Goal: Book appointment/travel/reservation

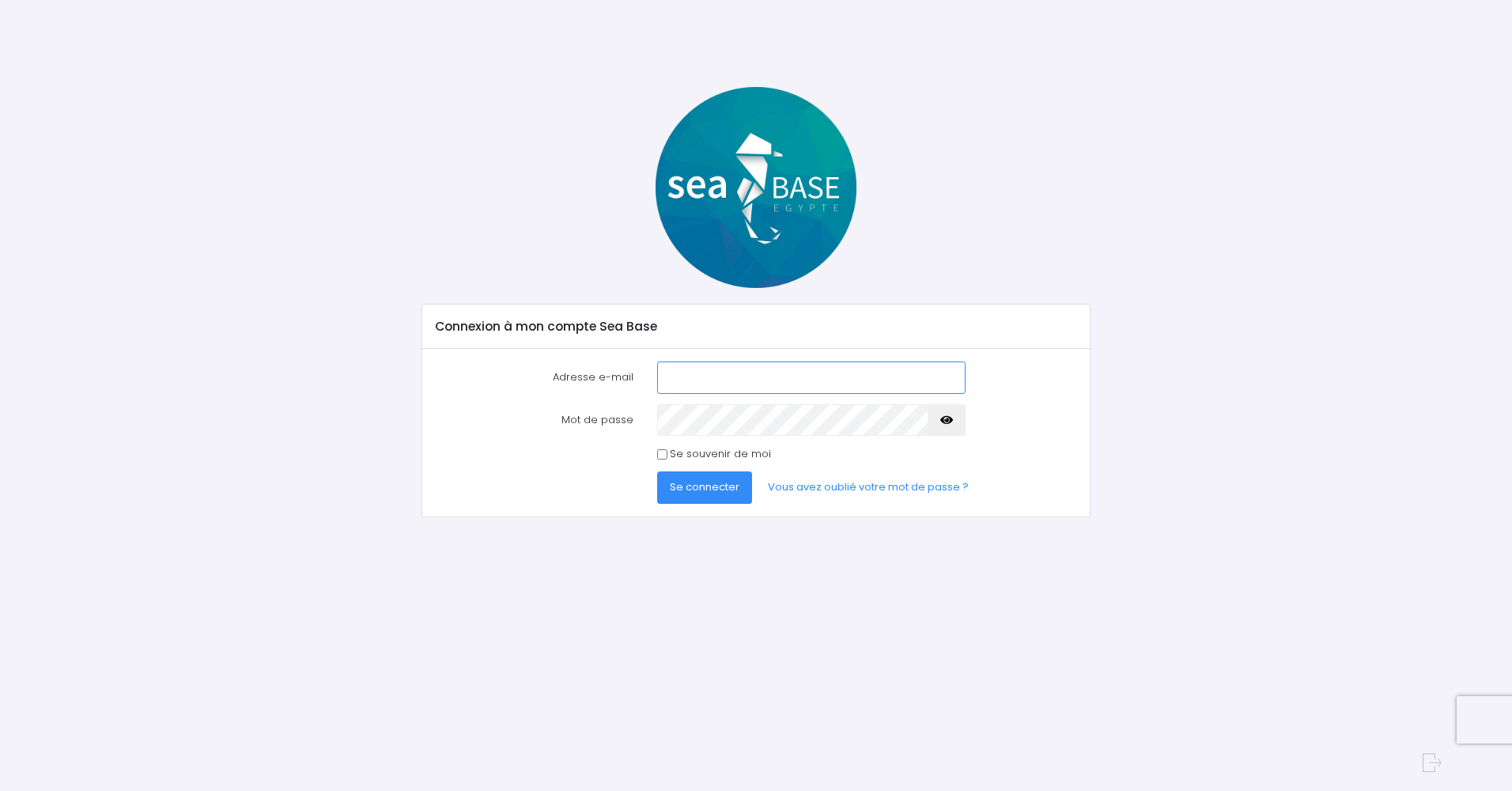
click at [850, 369] on input "Adresse e-mail" at bounding box center [811, 377] width 308 height 32
click at [777, 375] on input "pascal.demets@skynet.e" at bounding box center [811, 377] width 308 height 32
type input "pascal.demets@skynet.be"
click at [724, 486] on span "Se connecter" at bounding box center [704, 487] width 70 height 15
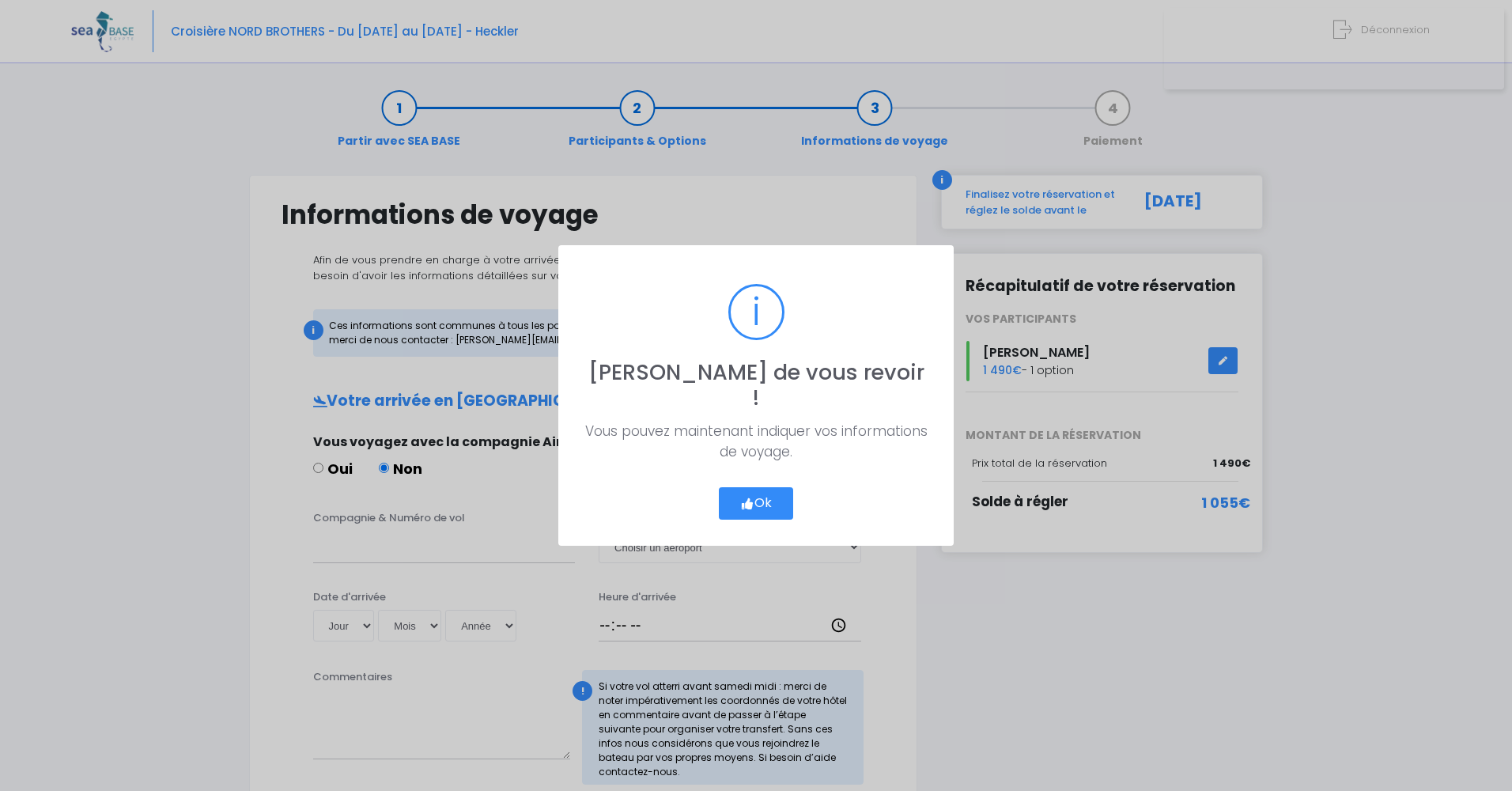
click at [747, 504] on icon "button" at bounding box center [747, 504] width 14 height 0
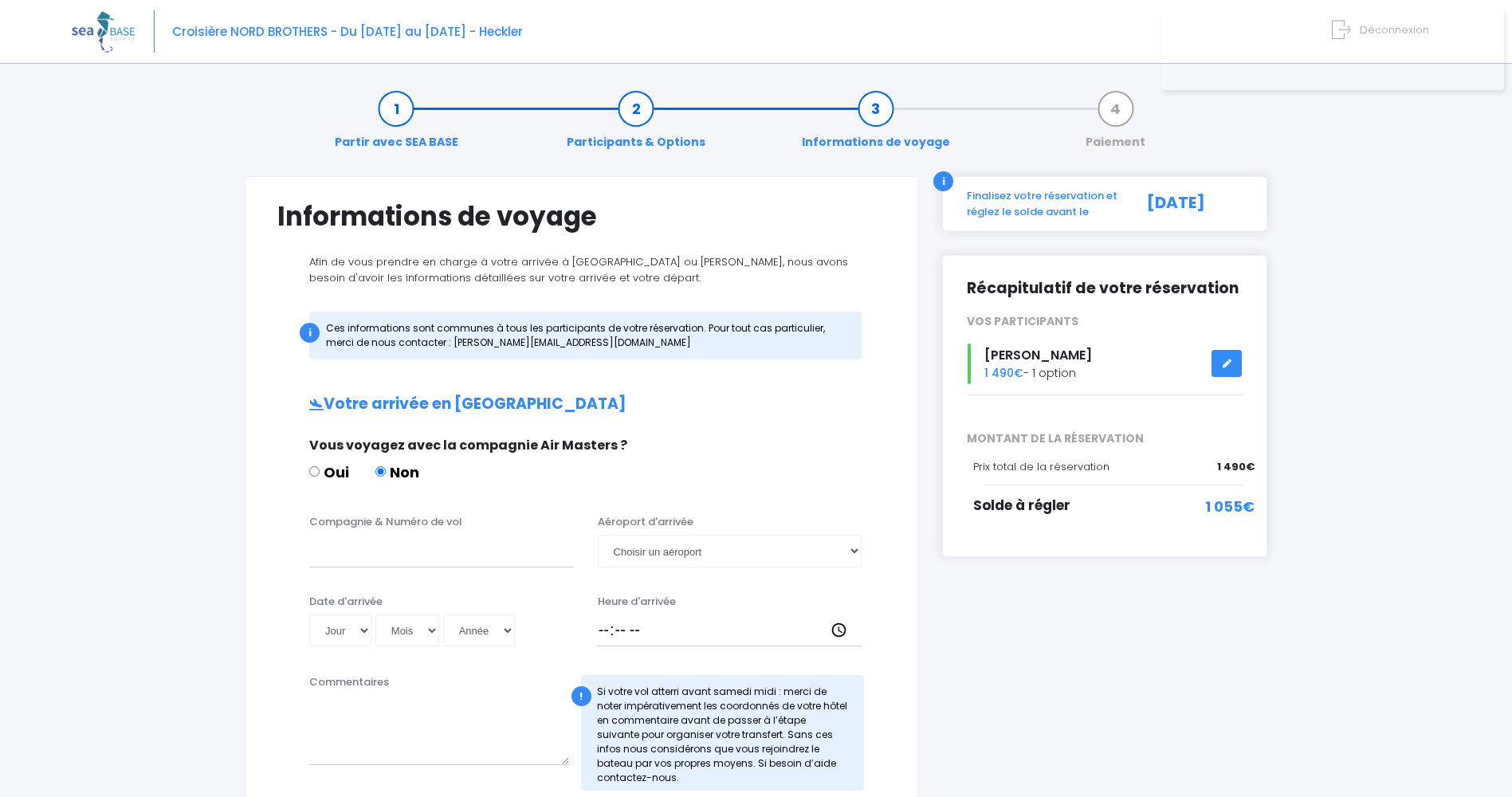
click at [211, 595] on div "Partir avec SEA BASE Participants & Options Informations de voyage Paiement Inf…" at bounding box center [756, 738] width 1369 height 1326
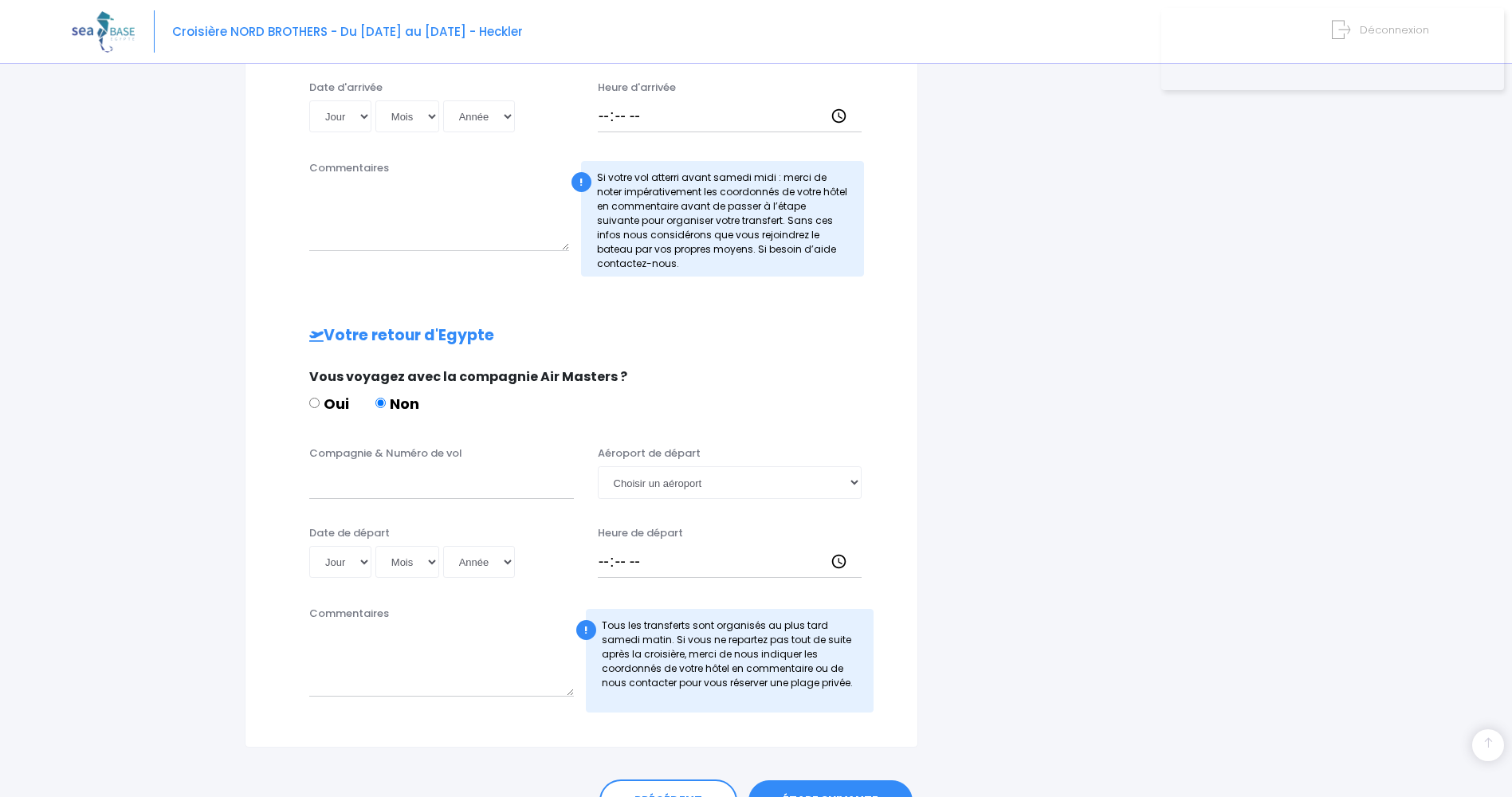
scroll to position [603, 0]
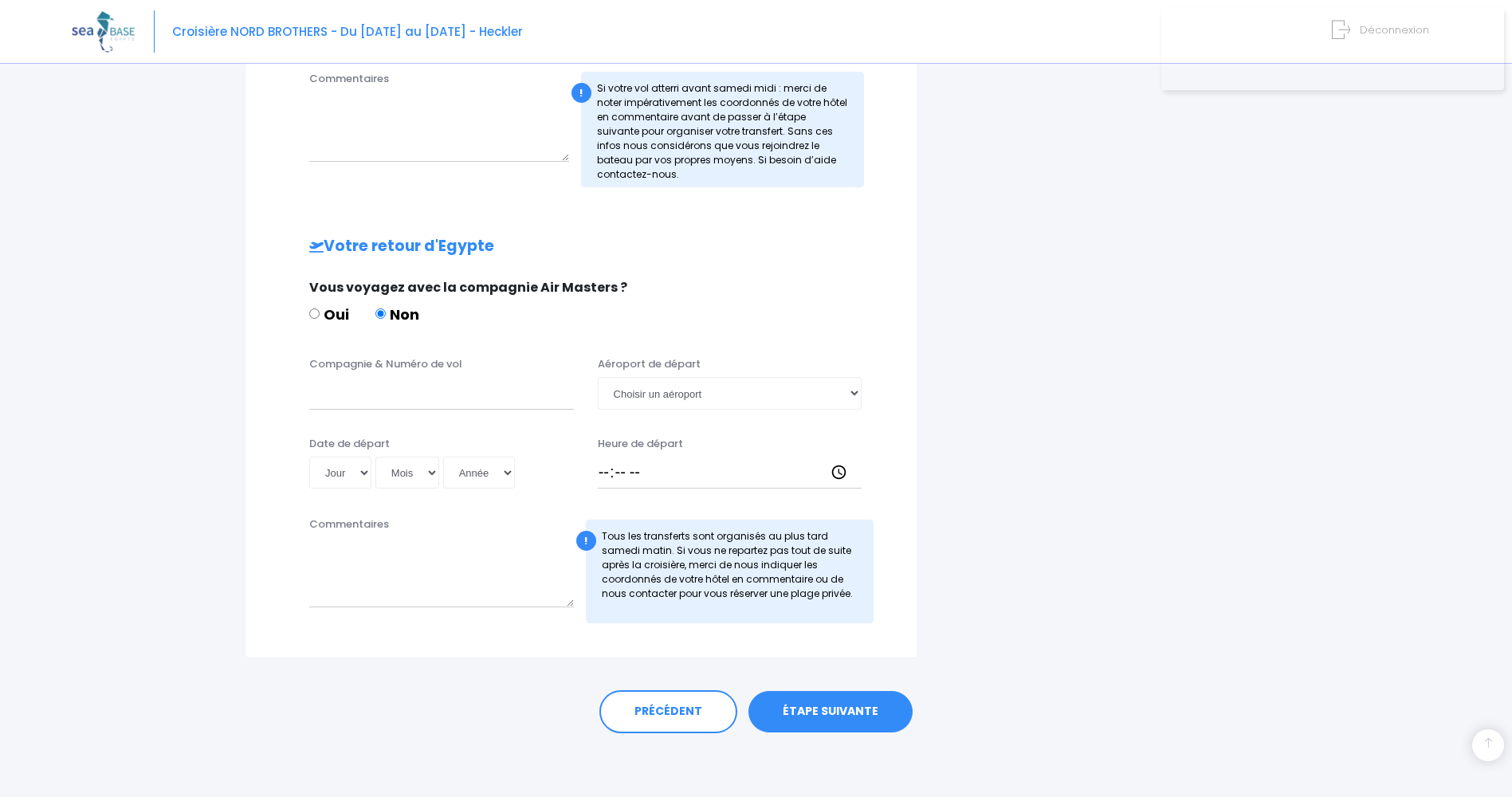
click at [817, 711] on link "ÉTAPE SUIVANTE" at bounding box center [831, 711] width 164 height 42
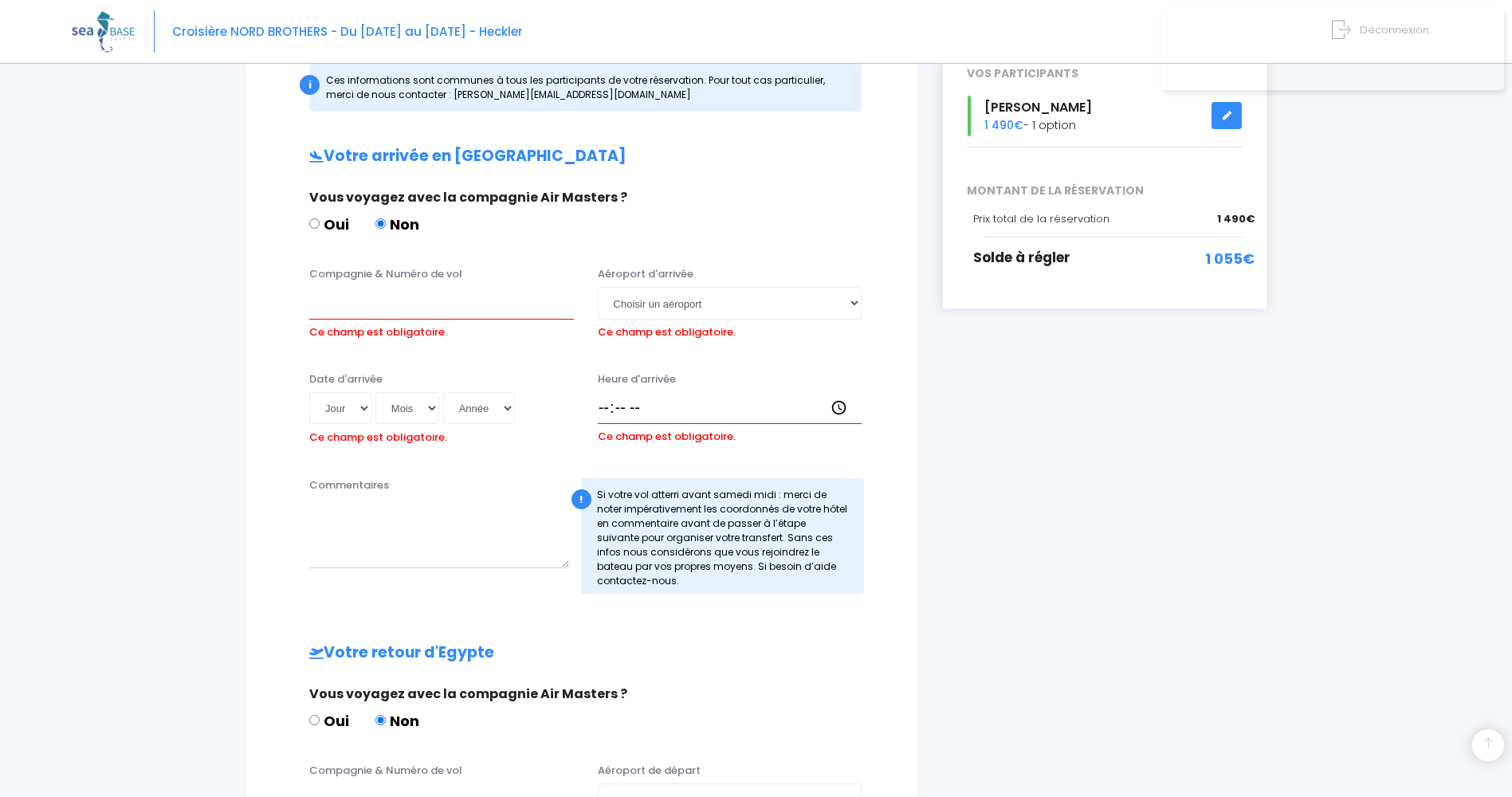
scroll to position [216, 0]
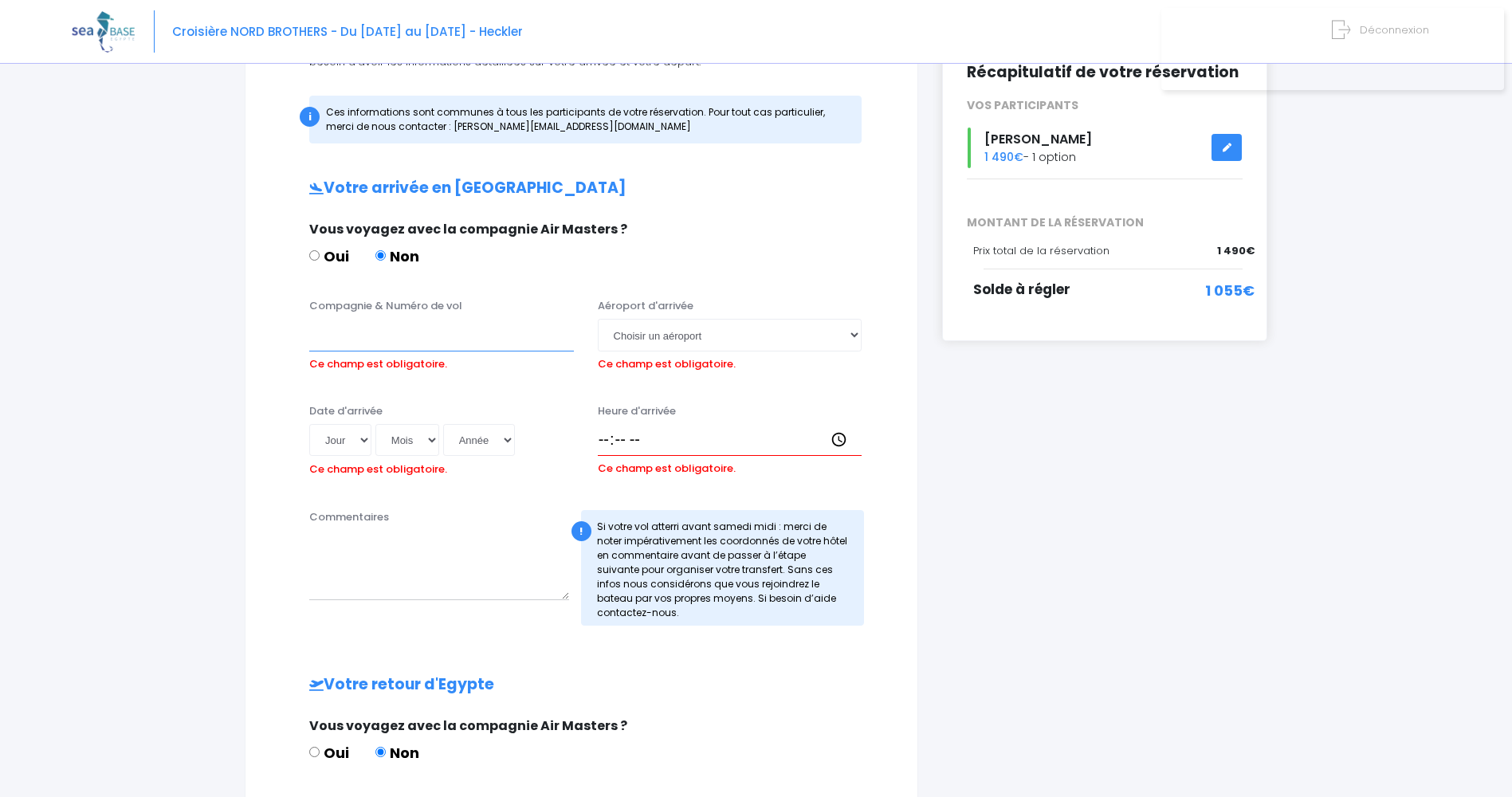
click at [345, 334] on input "Compagnie & Numéro de vol" at bounding box center [441, 335] width 264 height 32
paste input "TB3011"
type input "TB3011"
click at [363, 441] on select "Jour 01 02 03 04 05 06 07 08 09 10 11 12 13 14 15 16 17 18 19 20 21 22 23 24 25…" at bounding box center [340, 440] width 62 height 32
select select "21"
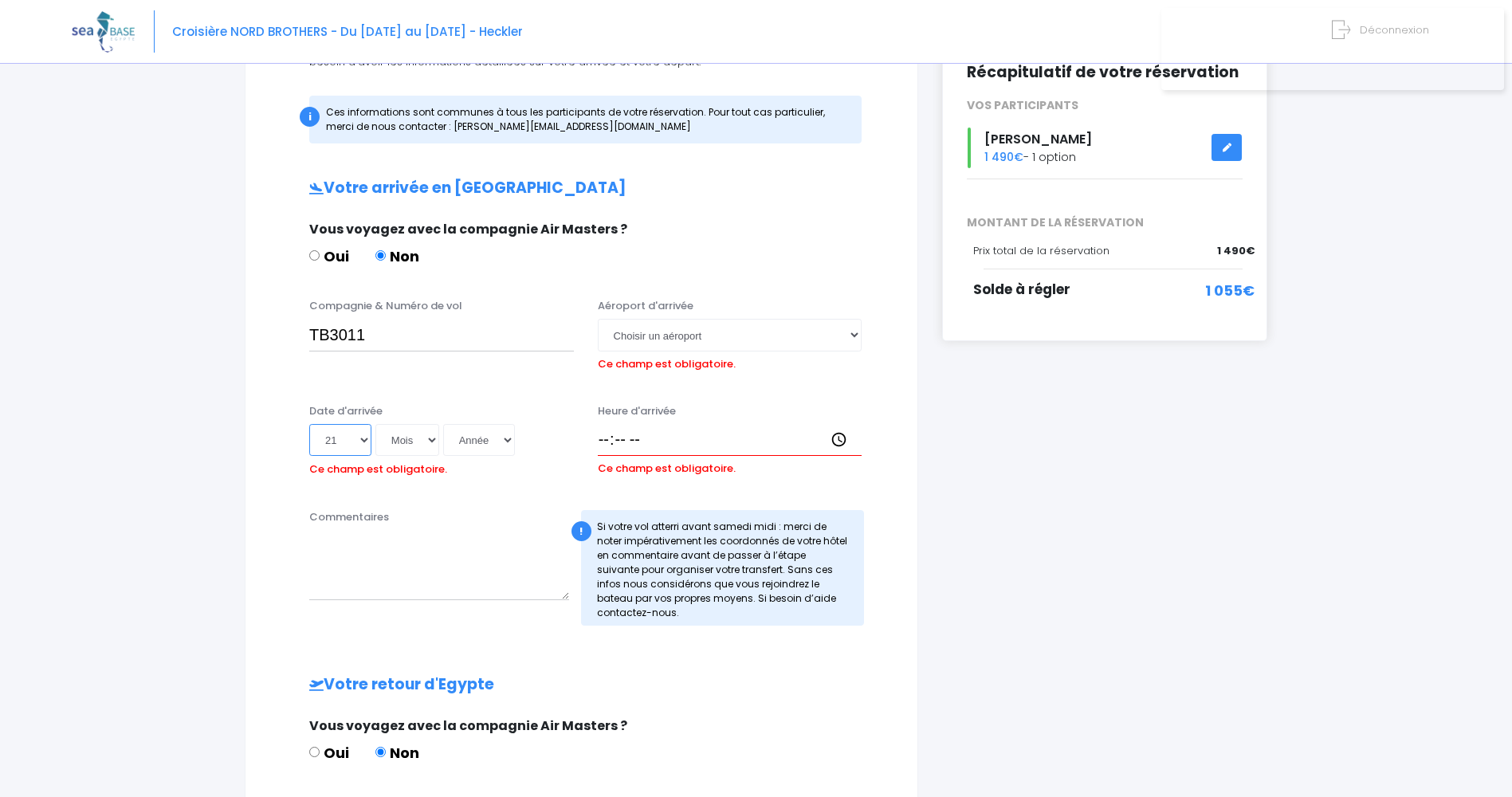
click at [309, 424] on select "Jour 01 02 03 04 05 06 07 08 09 10 11 12 13 14 15 16 17 18 19 20 21 22 23 24 25…" at bounding box center [340, 440] width 62 height 32
click at [408, 444] on select "Mois 01 02 03 04 05 06 07 08 09 10 11 12" at bounding box center [407, 440] width 64 height 32
select select "10"
click at [375, 424] on select "Mois 01 02 03 04 05 06 07 08 09 10 11 12" at bounding box center [407, 440] width 64 height 32
click at [507, 446] on select "Année 2045 2044 2043 2042 2041 2040 2039 2038 2037 2036 2035 2034 2033 2032 203…" at bounding box center [479, 440] width 72 height 32
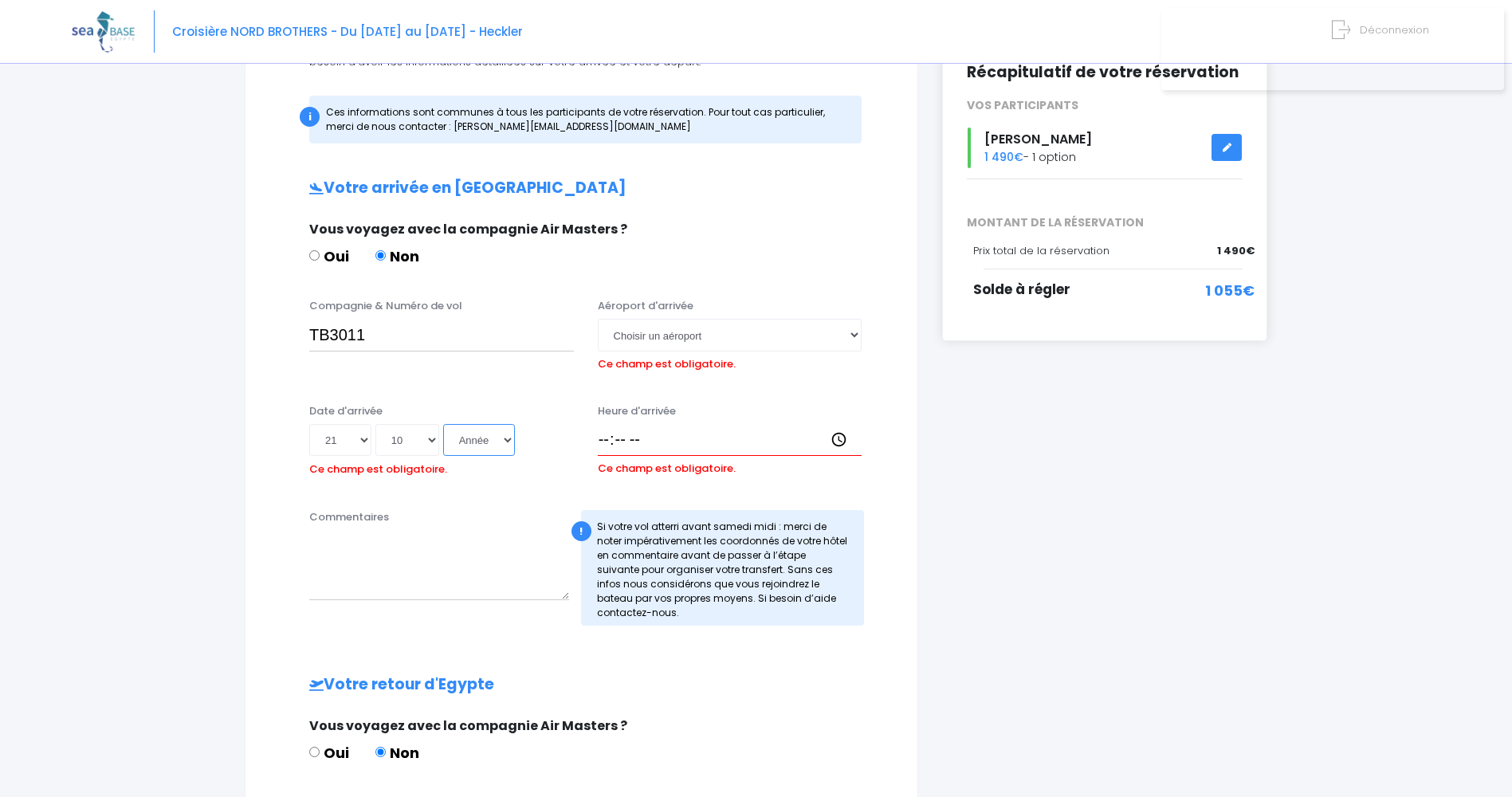
select select "2025"
click at [443, 424] on select "Année 2045 2044 2043 2042 2041 2040 2039 2038 2037 2036 2035 2034 2033 2032 203…" at bounding box center [479, 440] width 72 height 32
type input "2025-10-21"
click at [606, 440] on input "Heure d'arrivée" at bounding box center [730, 440] width 264 height 32
type input "21:30"
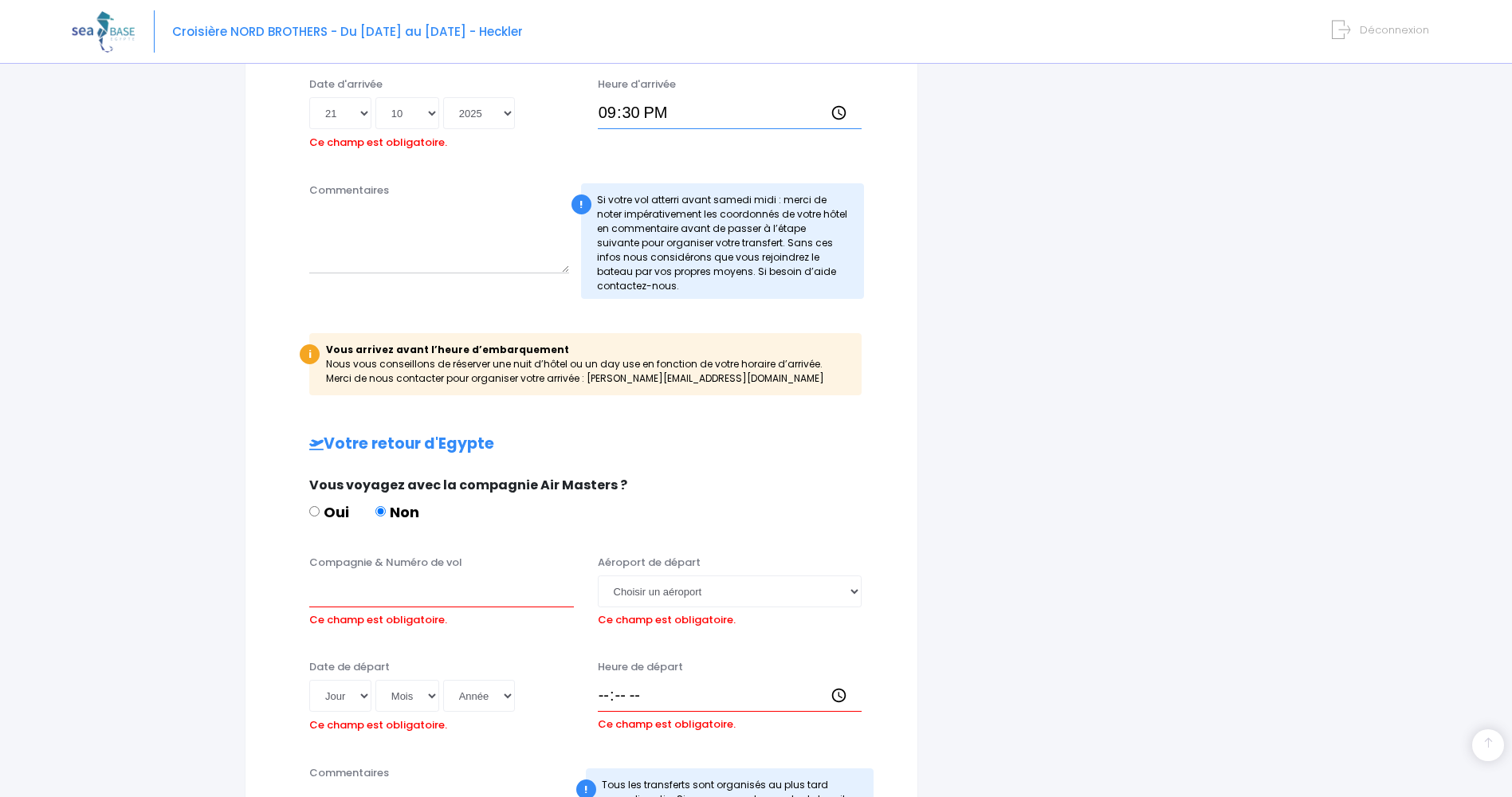
scroll to position [604, 0]
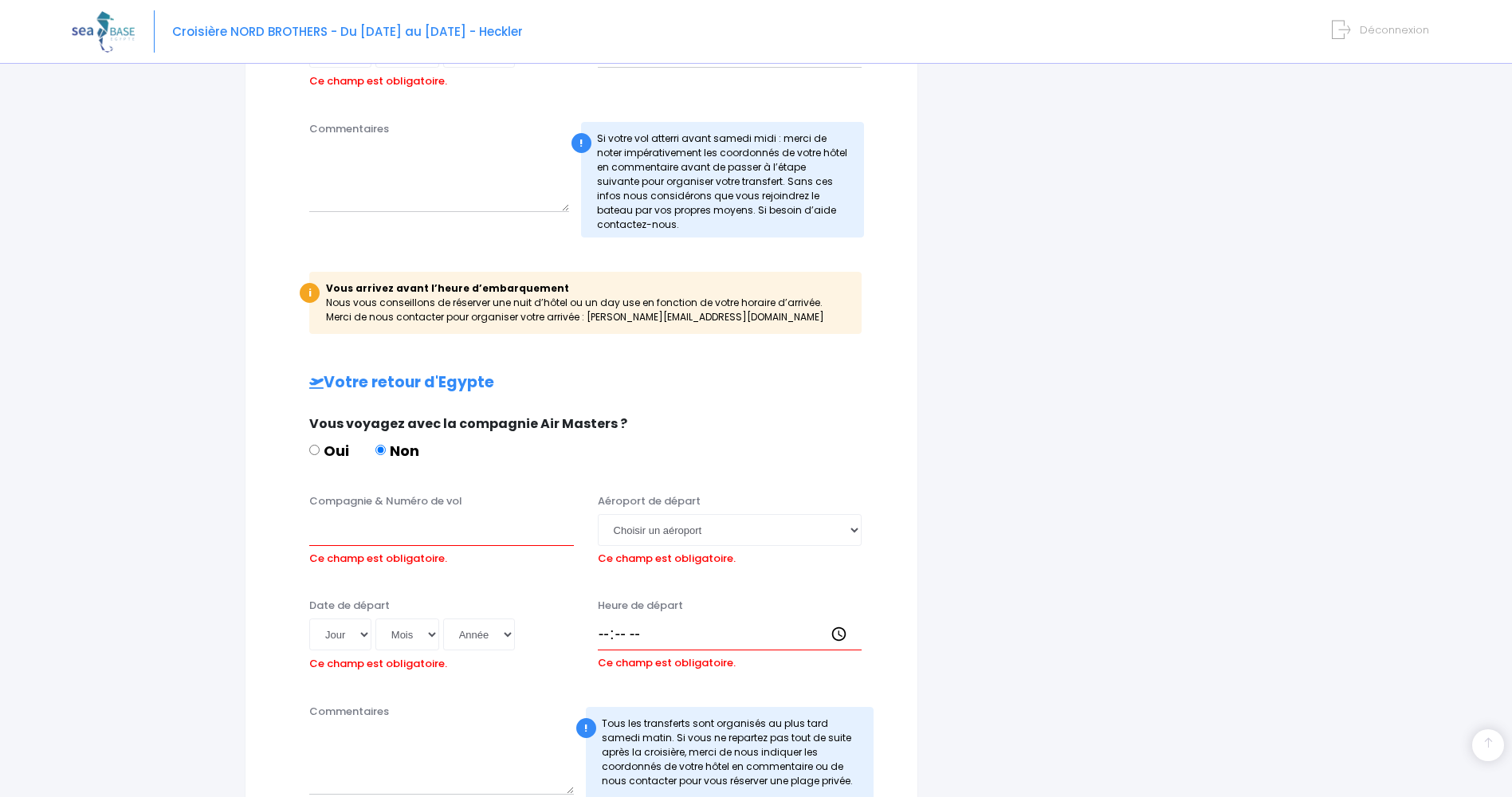
click at [307, 534] on div "Compagnie & Numéro de vol Ce champ est obligatoire." at bounding box center [441, 532] width 289 height 78
click at [329, 532] on input "Compagnie & Numéro de vol" at bounding box center [441, 530] width 264 height 32
paste input "TB3012"
type input "TB3012"
click at [361, 633] on select "Jour 01 02 03 04 05 06 07 08 09 10 11 12 13 14 15 16 17 18 19 20 21 22 23 24 25…" at bounding box center [340, 634] width 62 height 32
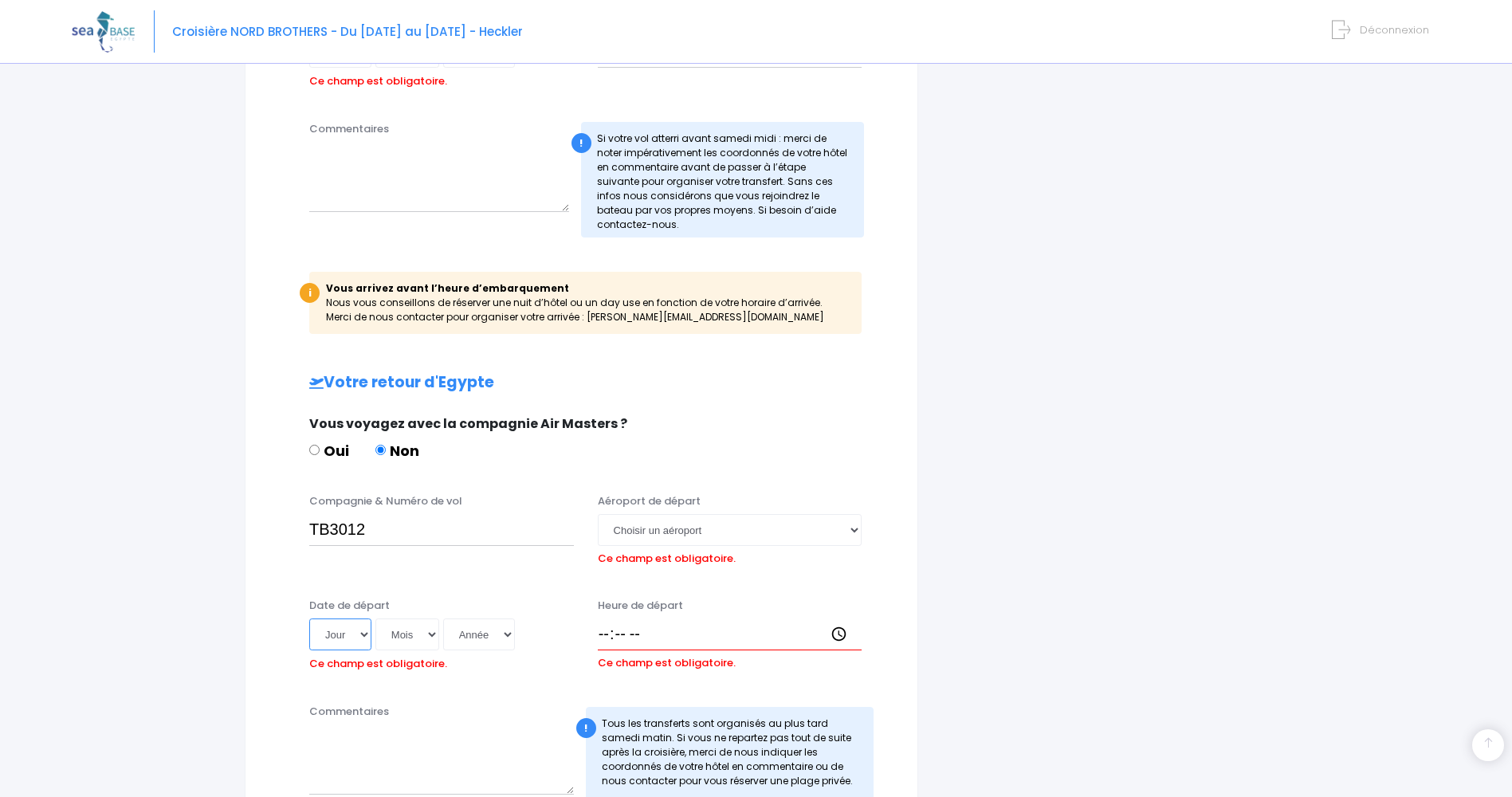
select select "04"
click at [309, 618] on select "Jour 01 02 03 04 05 06 07 08 09 10 11 12 13 14 15 16 17 18 19 20 21 22 23 24 25…" at bounding box center [340, 634] width 62 height 32
click at [429, 639] on select "Mois 01 02 03 04 05 06 07 08 09 10 11 12" at bounding box center [407, 634] width 64 height 32
select select "11"
click at [375, 618] on select "Mois 01 02 03 04 05 06 07 08 09 10 11 12" at bounding box center [407, 634] width 64 height 32
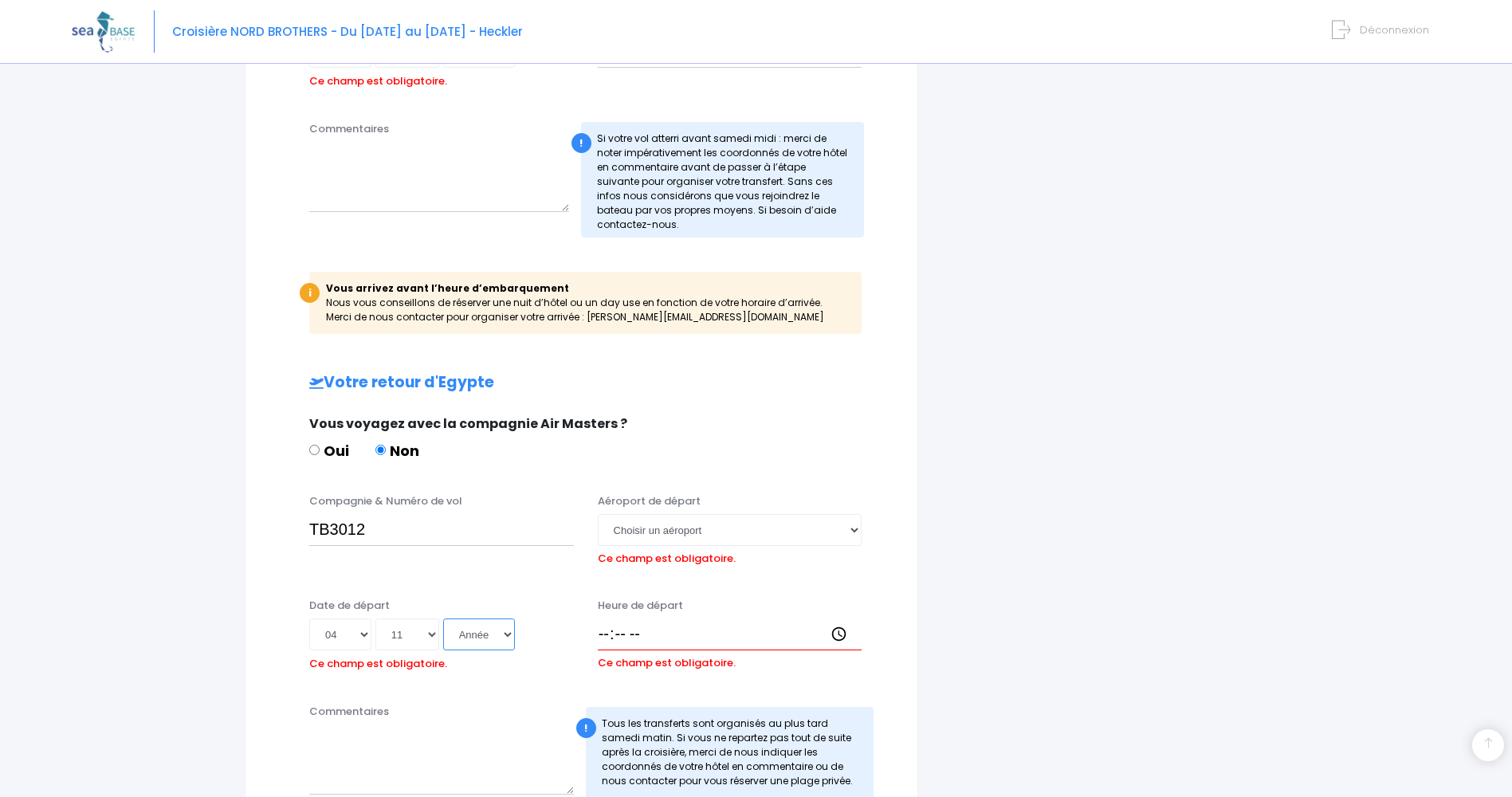
click at [479, 634] on select "Année 2045 2044 2043 2042 2041 2040 2039 2038 2037 2036 2035 2034 2033 2032 203…" at bounding box center [479, 634] width 72 height 32
select select "2025"
click at [443, 618] on select "Année 2045 2044 2043 2042 2041 2040 2039 2038 2037 2036 2035 2034 2033 2032 203…" at bounding box center [479, 634] width 72 height 32
type input "2025-11-04"
click at [606, 639] on input "Heure de départ" at bounding box center [730, 634] width 264 height 32
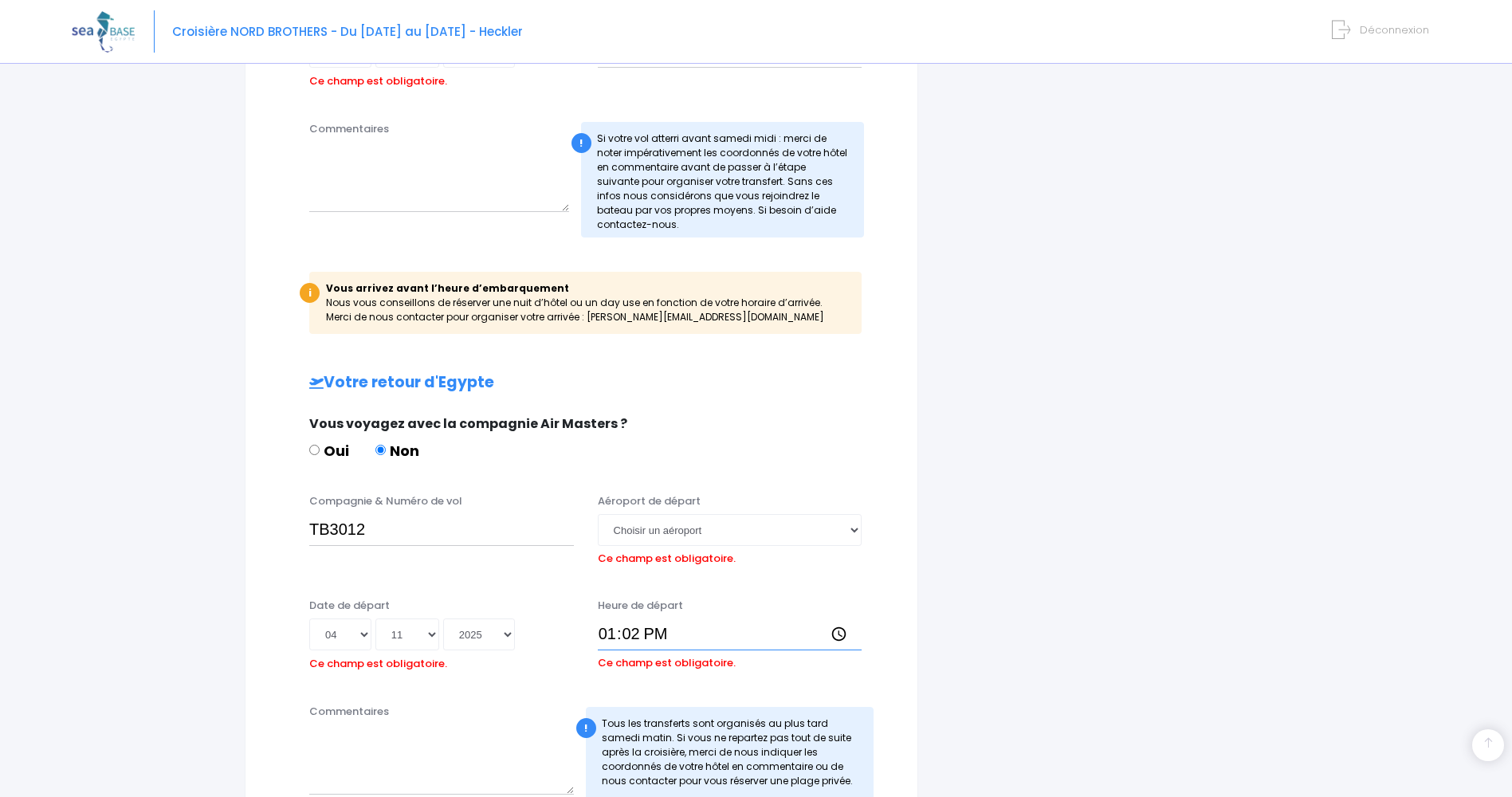
type input "13:20"
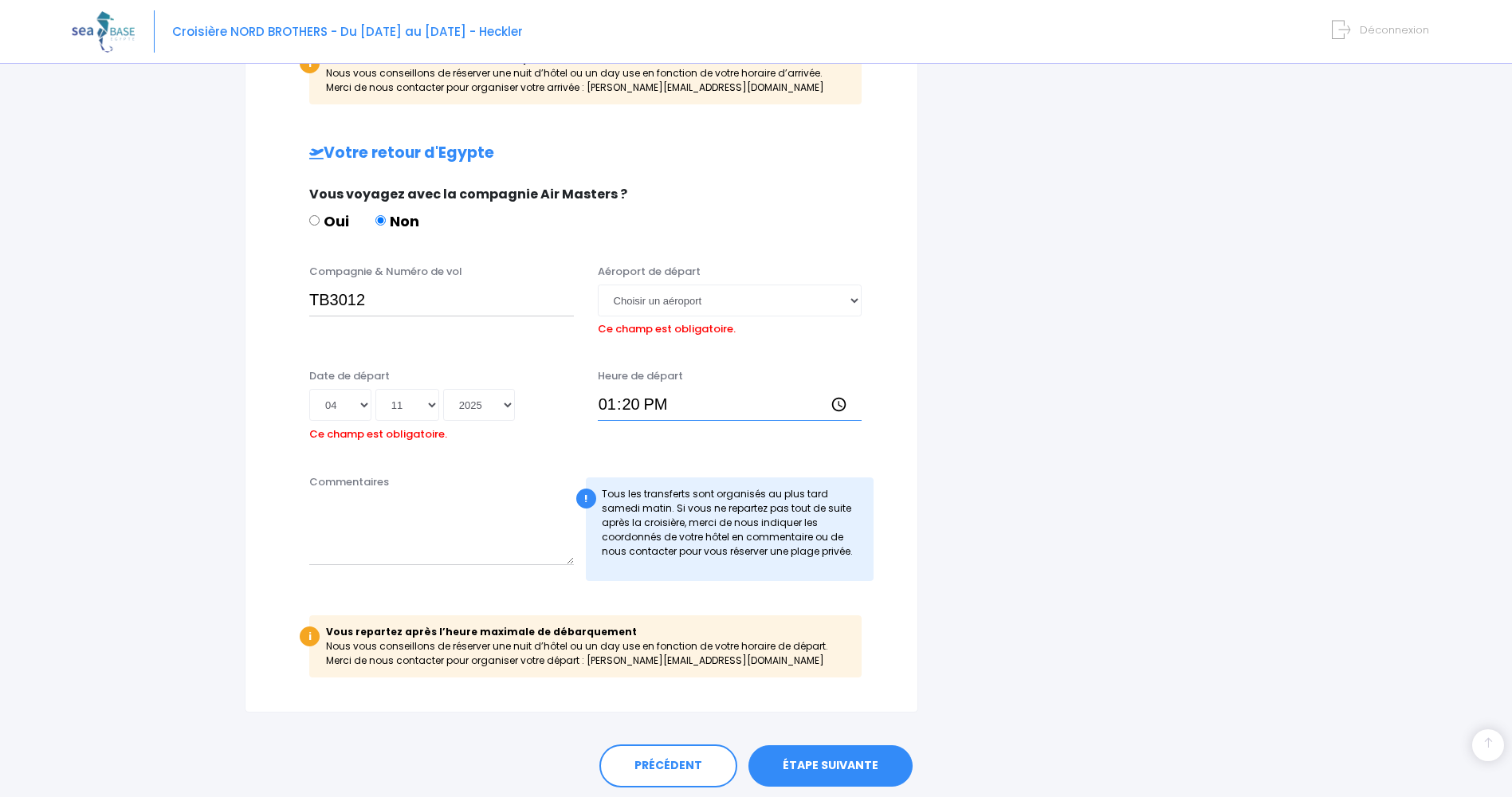
scroll to position [844, 0]
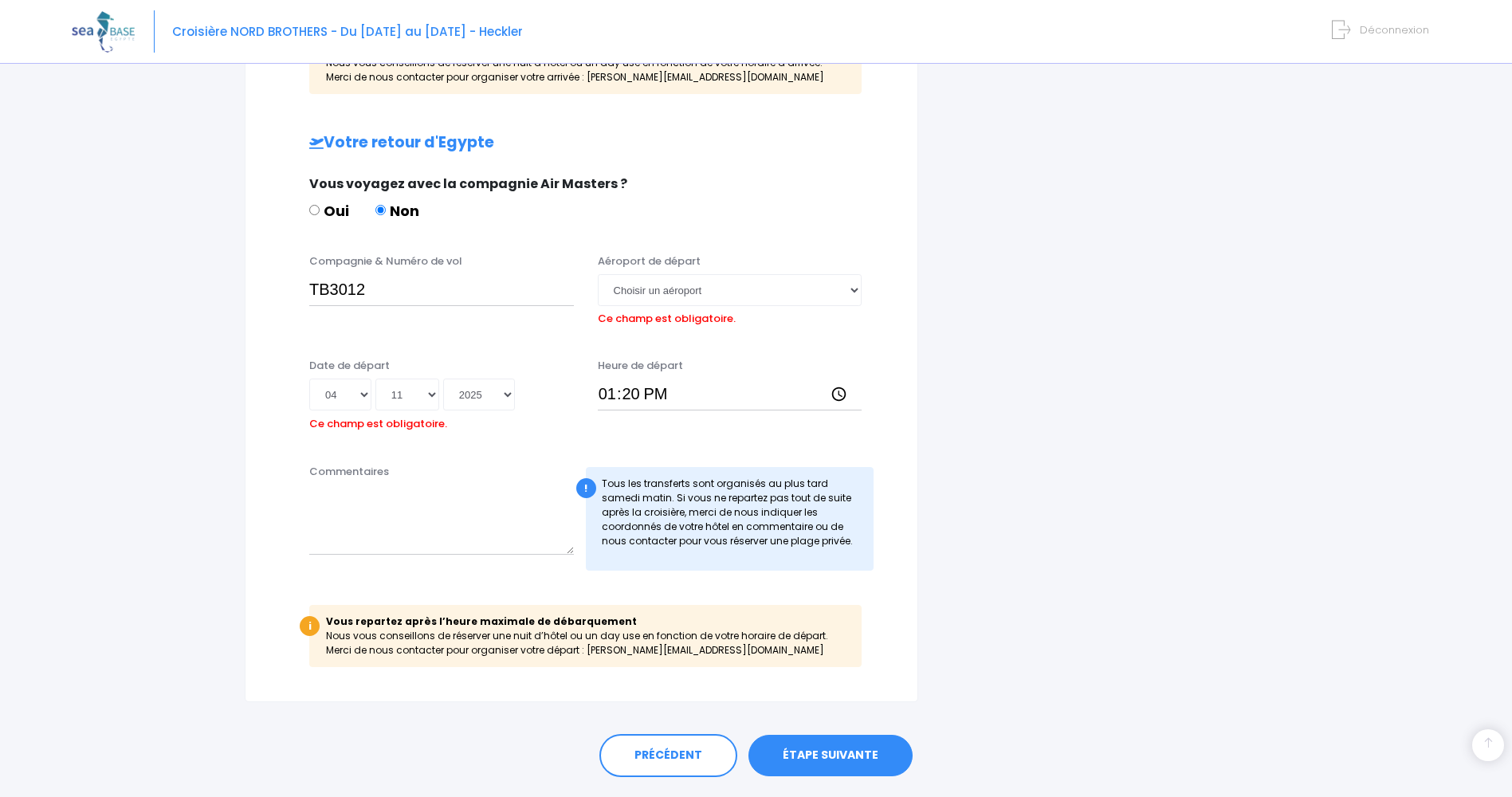
click at [793, 752] on link "ÉTAPE SUIVANTE" at bounding box center [831, 755] width 164 height 42
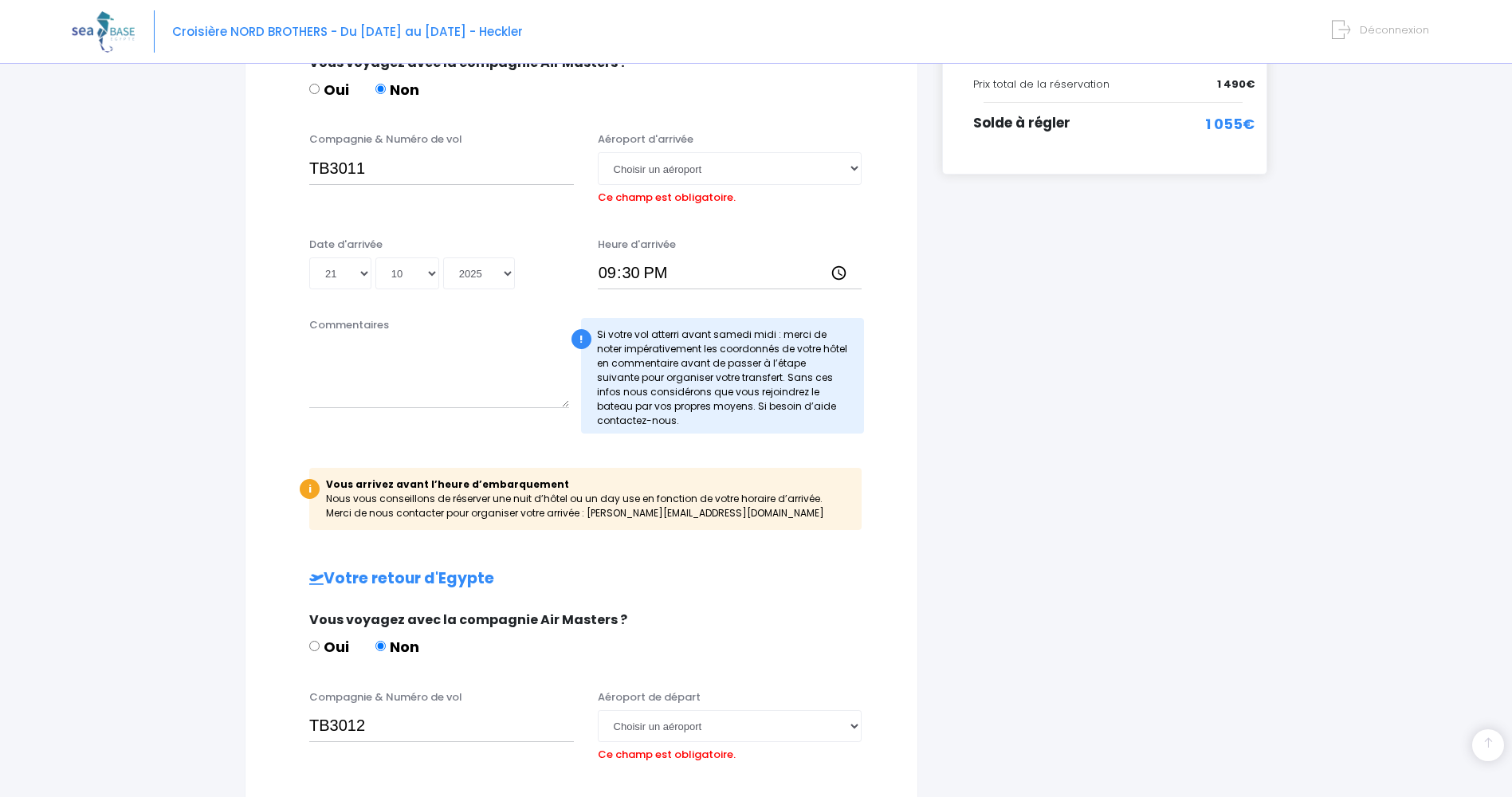
scroll to position [375, 0]
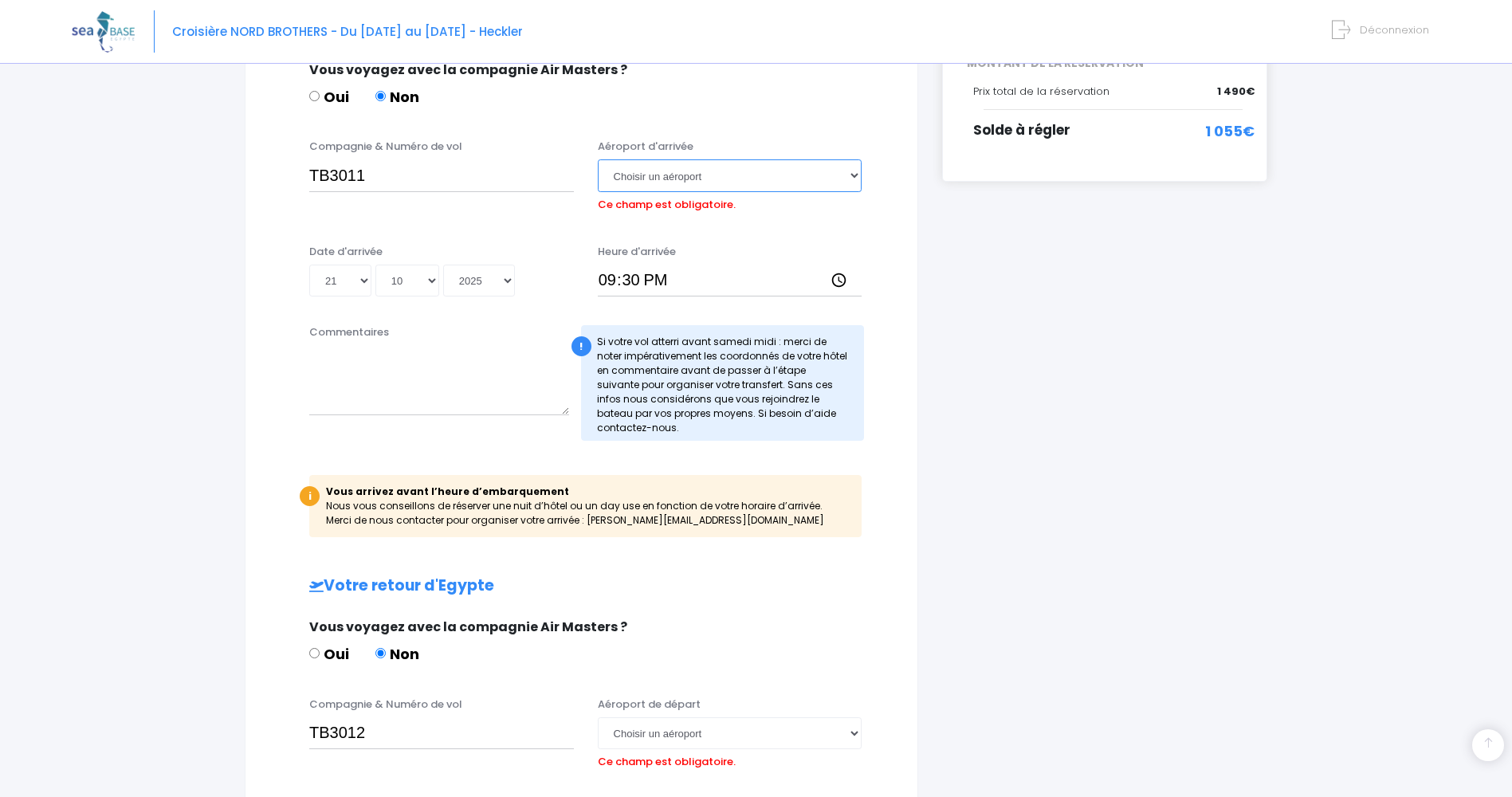
click at [853, 177] on select "Choisir un aéroport Hurghada Marsa Alam" at bounding box center [730, 175] width 264 height 32
select select "Hurghada"
click at [598, 159] on select "Choisir un aéroport Hurghada Marsa Alam" at bounding box center [730, 175] width 264 height 32
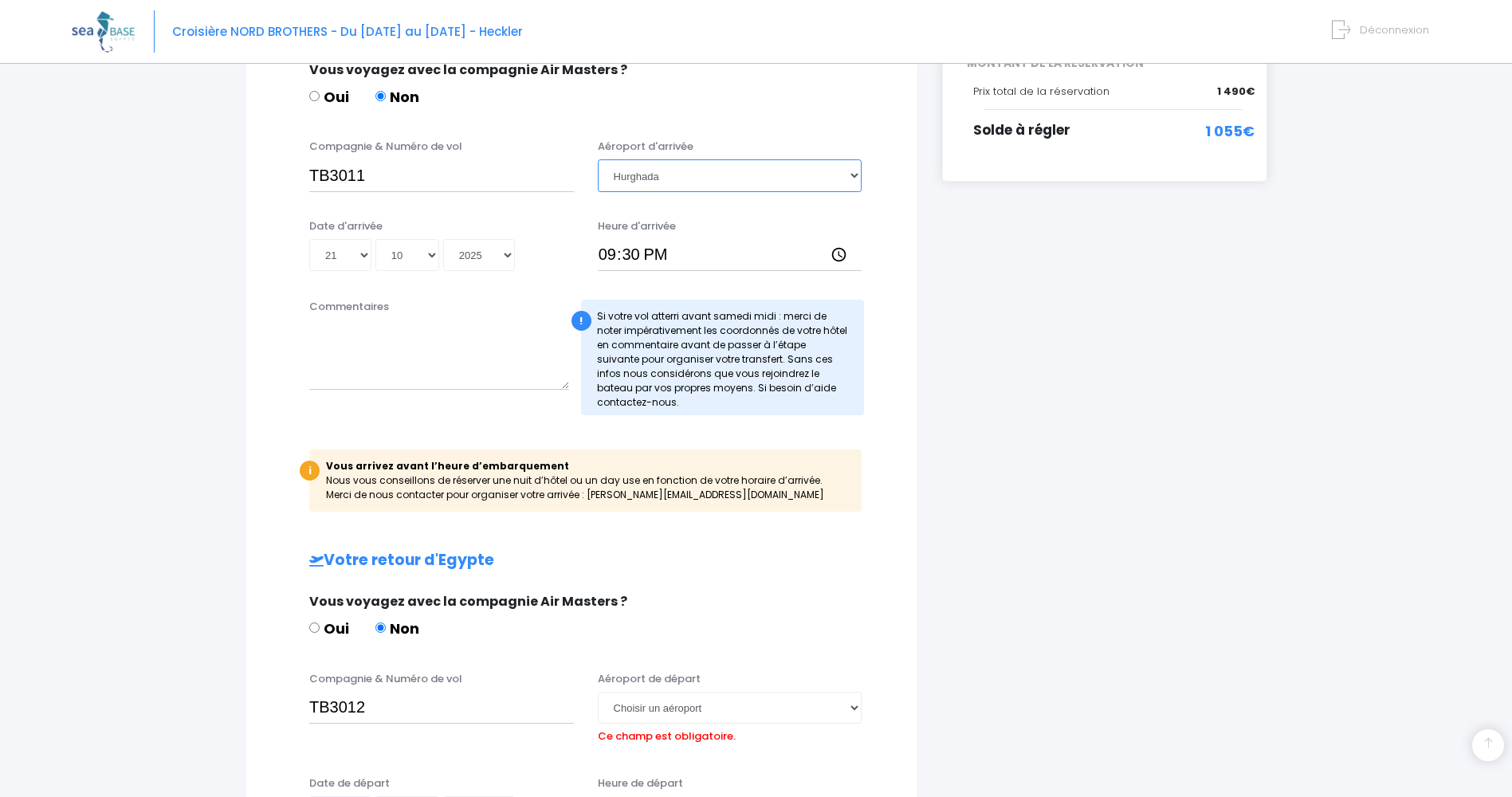
scroll to position [722, 0]
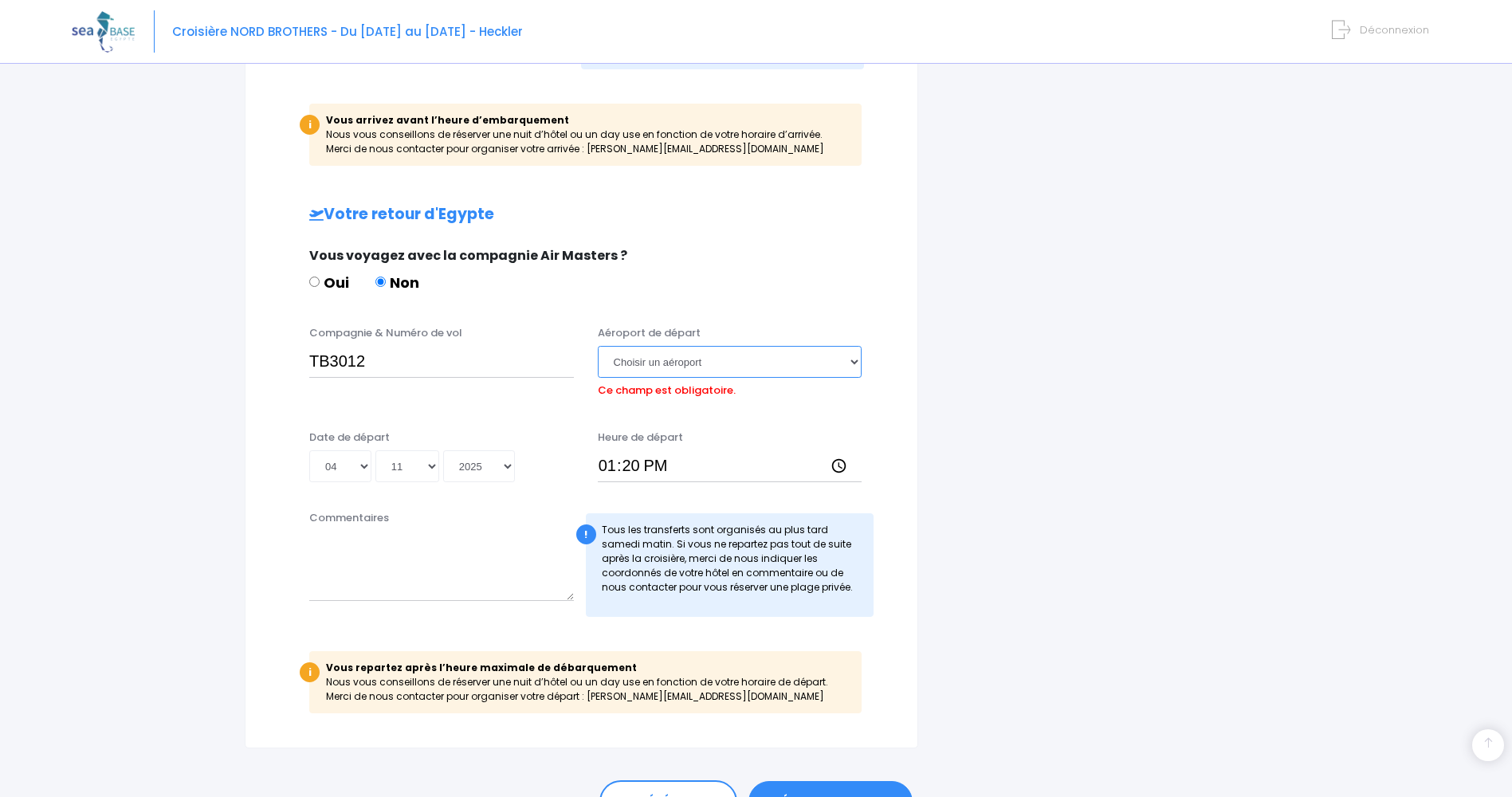
click at [696, 363] on select "Choisir un aéroport Hurghada Marsa Alam" at bounding box center [730, 362] width 264 height 32
select select "Hurghada"
click at [598, 346] on select "Choisir un aéroport Hurghada Marsa Alam" at bounding box center [730, 362] width 264 height 32
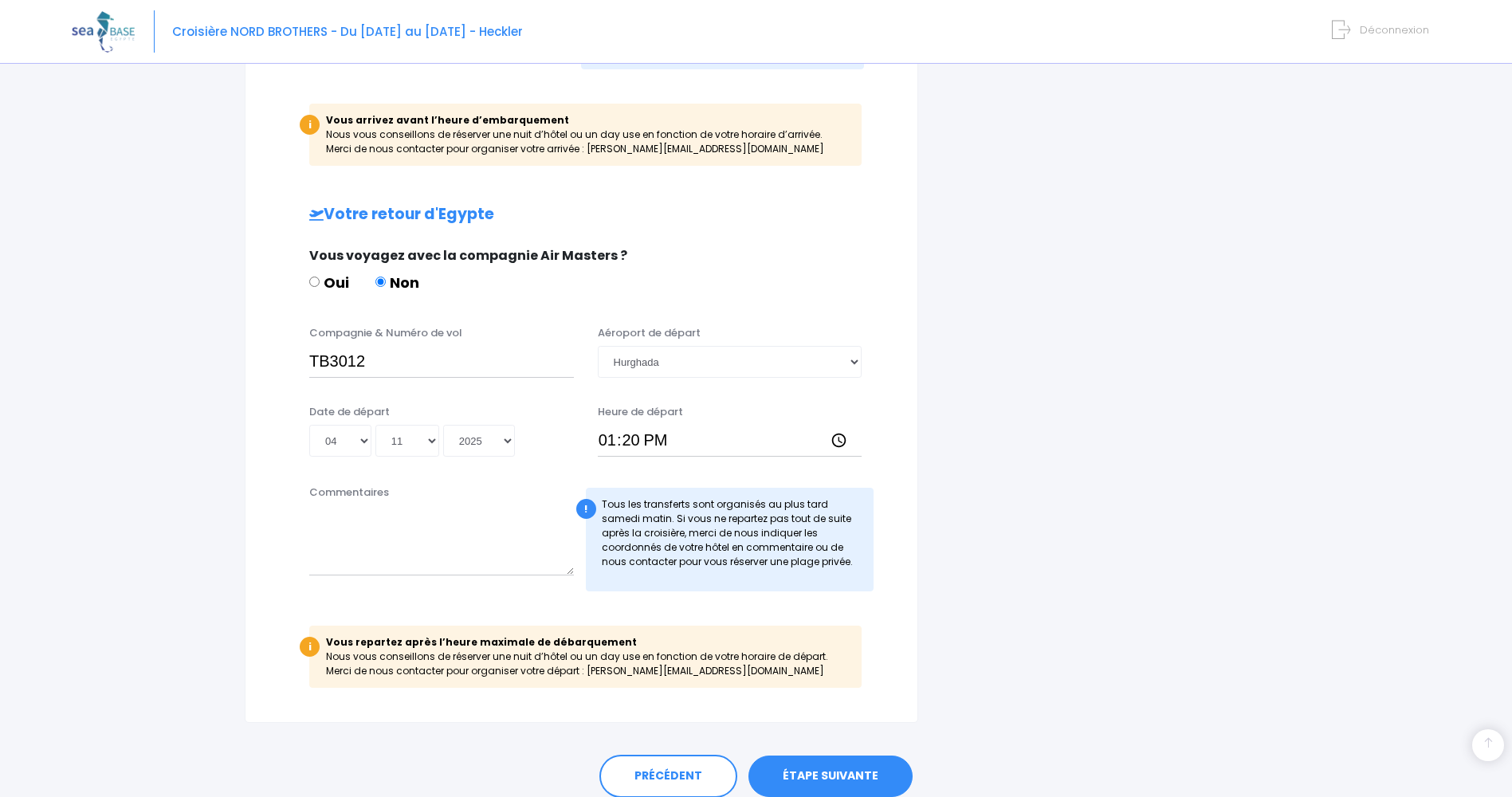
click at [852, 778] on link "ÉTAPE SUIVANTE" at bounding box center [831, 776] width 164 height 42
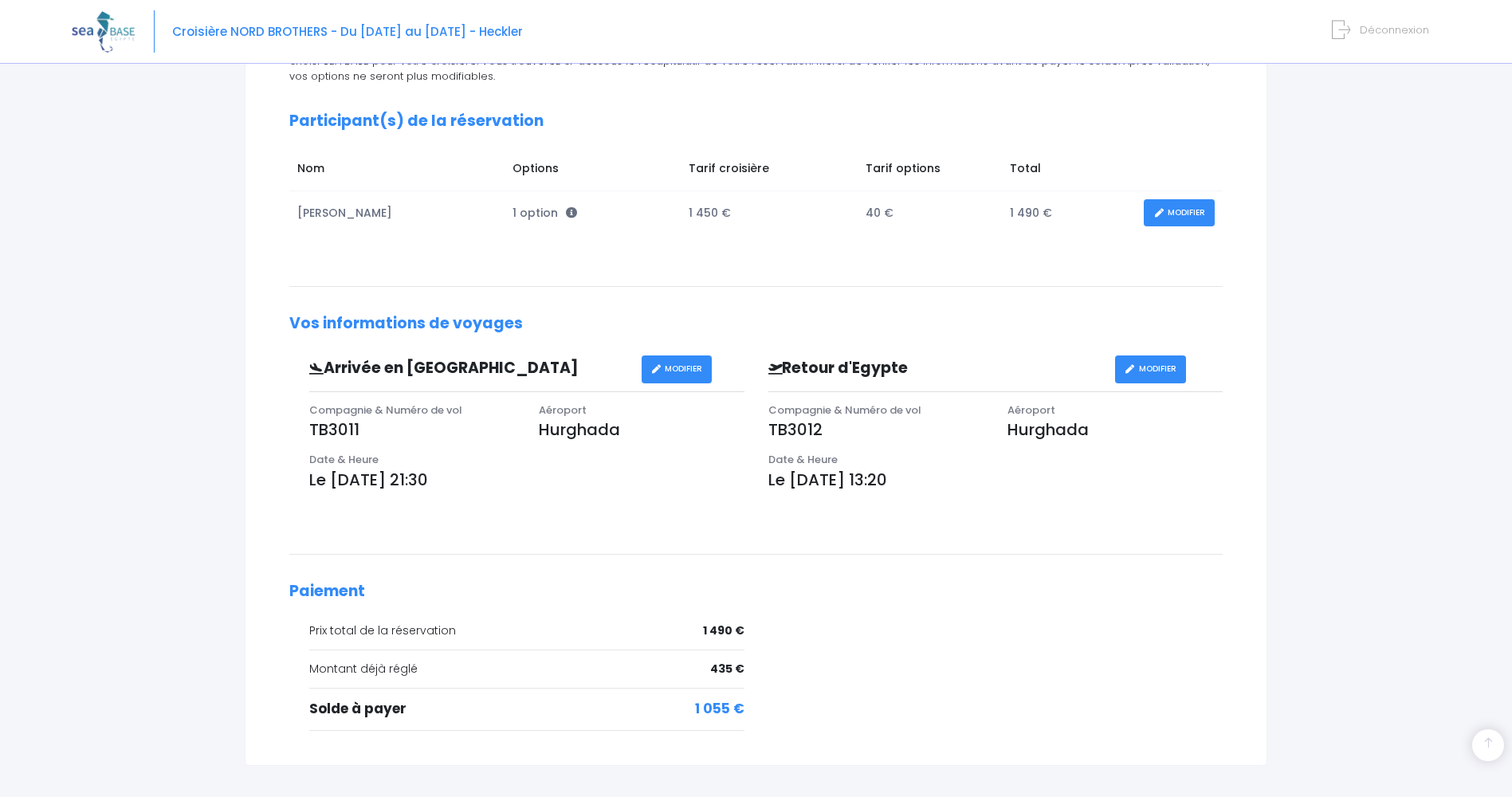
scroll to position [324, 0]
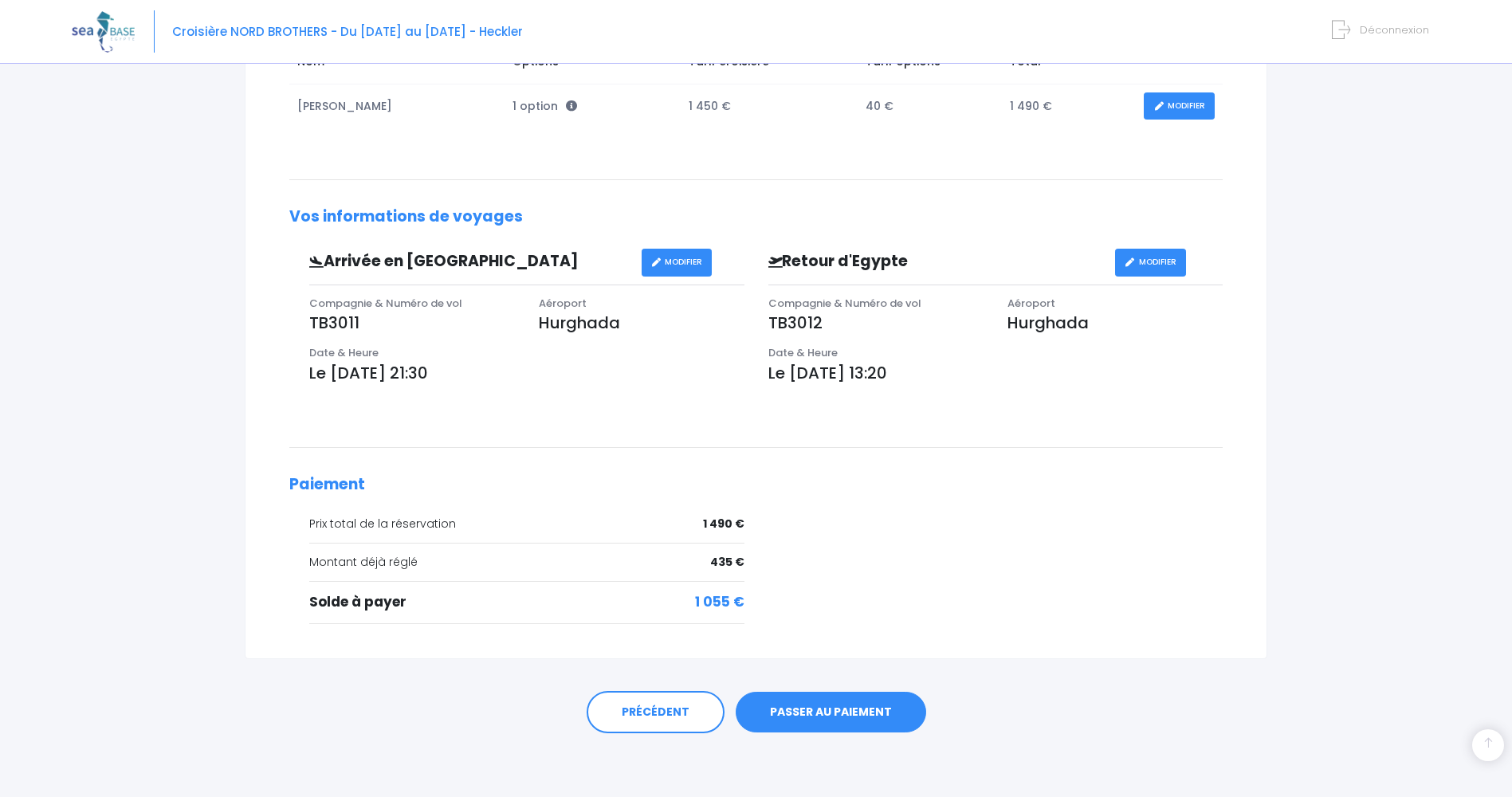
click at [818, 714] on link "PASSER AU PAIEMENT" at bounding box center [831, 712] width 191 height 42
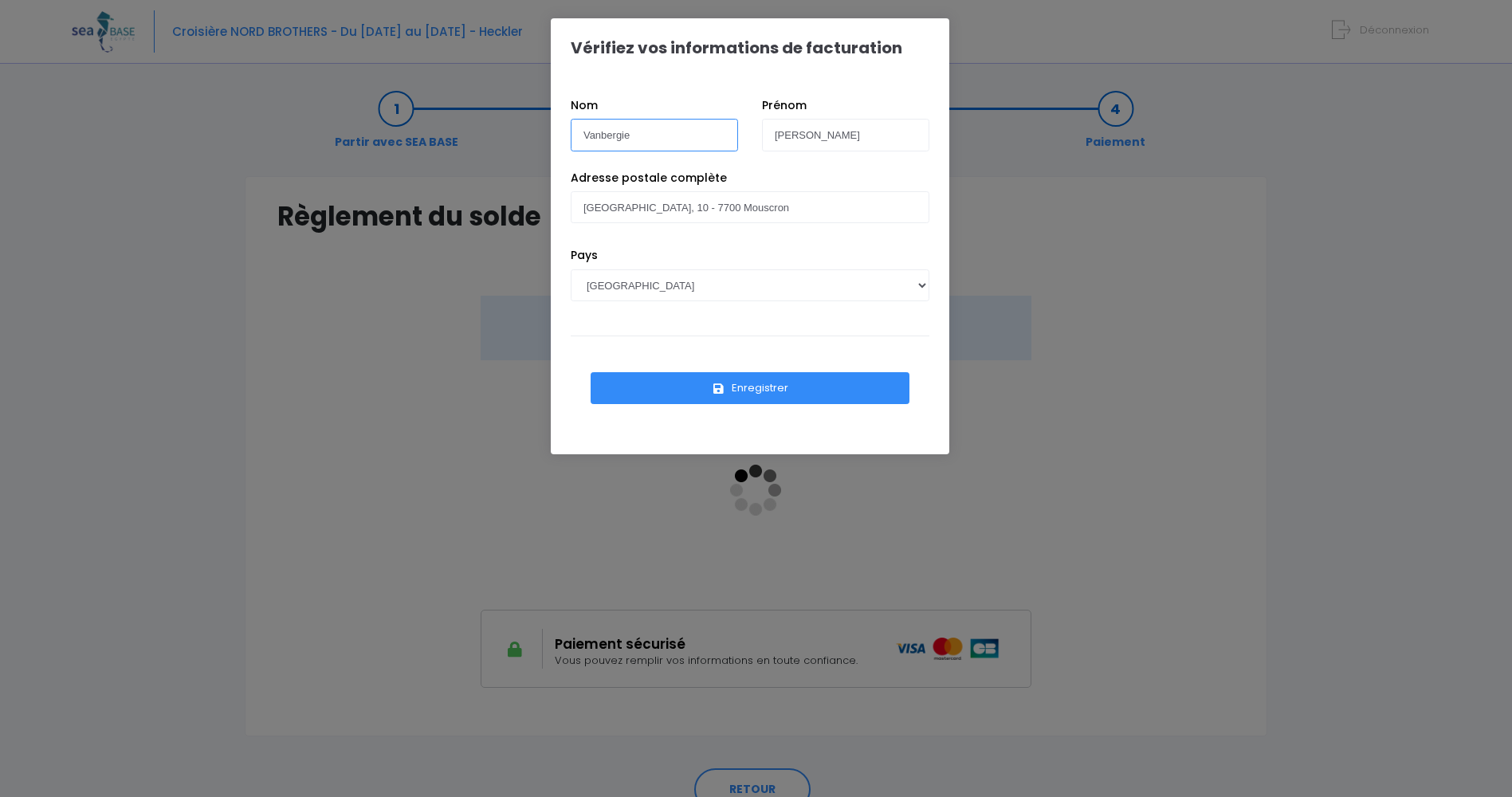
click at [651, 141] on input "Vanbergie" at bounding box center [655, 135] width 168 height 32
type input "V"
type input "Demets"
click at [837, 129] on input "Christelle" at bounding box center [846, 135] width 168 height 32
type input "C"
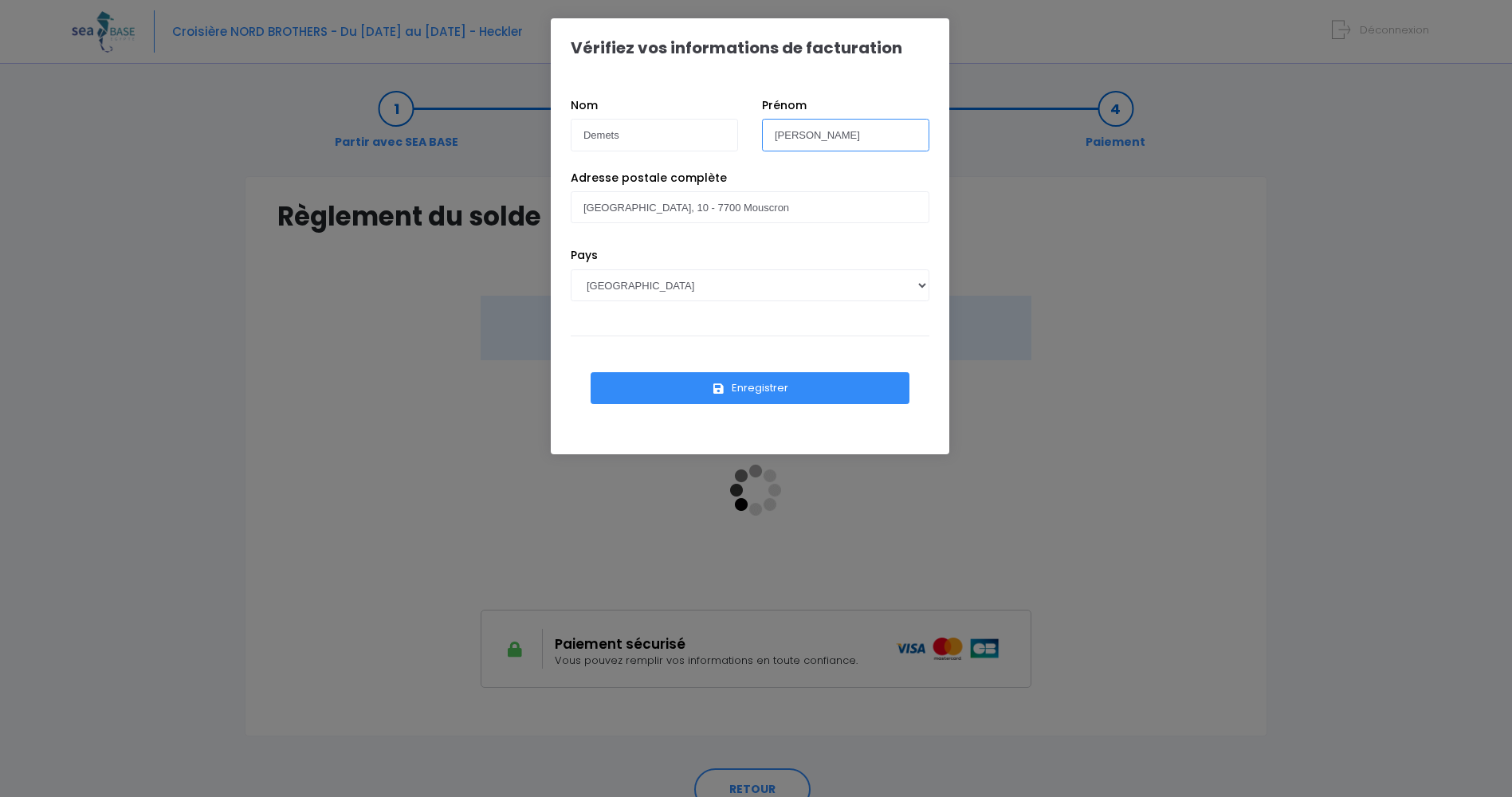
type input "[PERSON_NAME]"
click at [665, 294] on select "AFGHANISTAN AFRIQUE DU SUD ÅLAND, ÎLES ALBANIE ALGÉRIE ALLEMAGNE ANDORRE ANGOLA…" at bounding box center [750, 285] width 358 height 32
select select "BE"
click at [571, 269] on select "AFGHANISTAN AFRIQUE DU SUD ÅLAND, ÎLES ALBANIE ALGÉRIE ALLEMAGNE ANDORRE ANGOLA…" at bounding box center [750, 285] width 358 height 32
click at [722, 389] on icon "submit" at bounding box center [718, 389] width 14 height 0
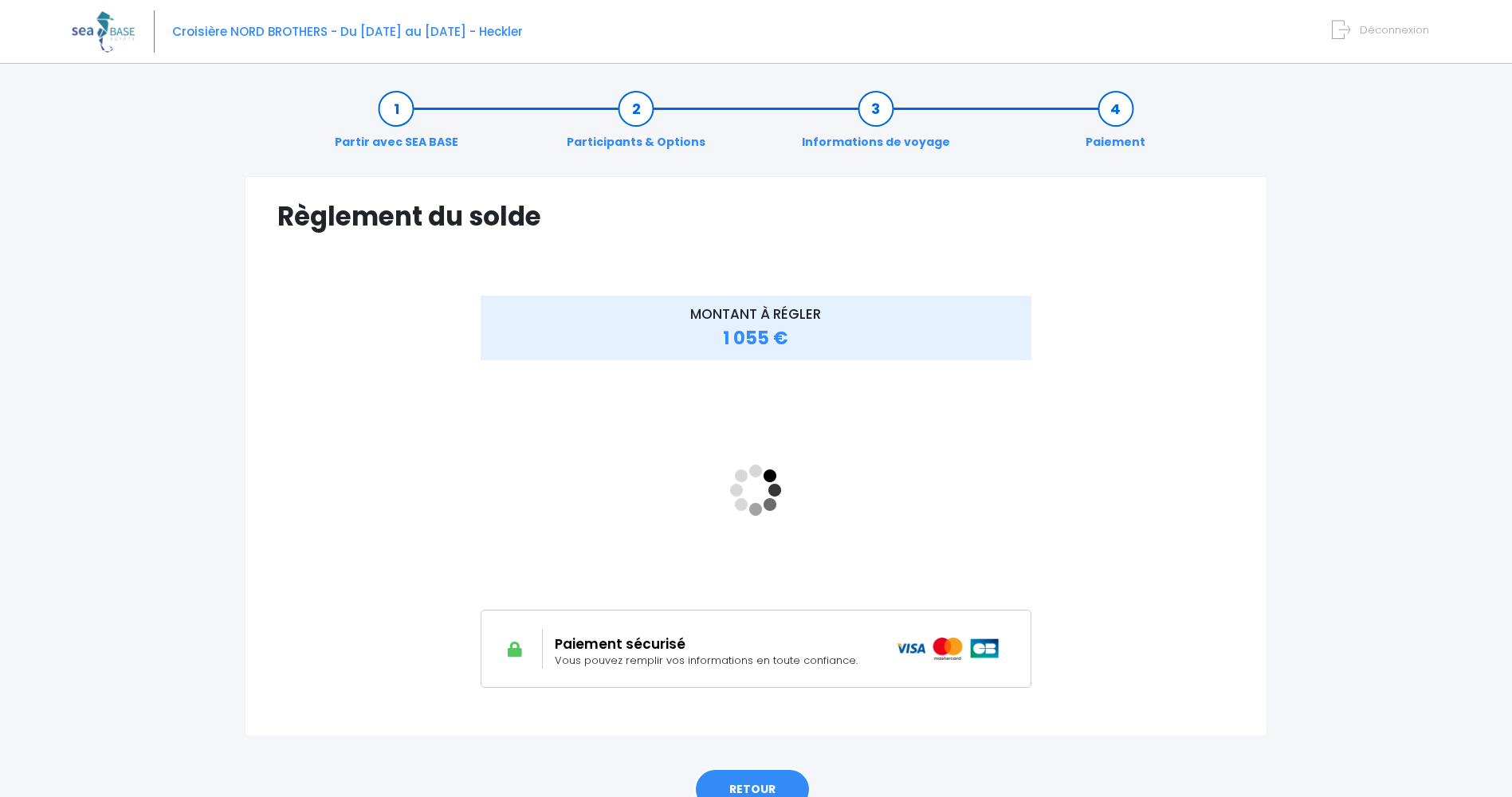
click at [764, 778] on link "RETOUR" at bounding box center [752, 789] width 116 height 43
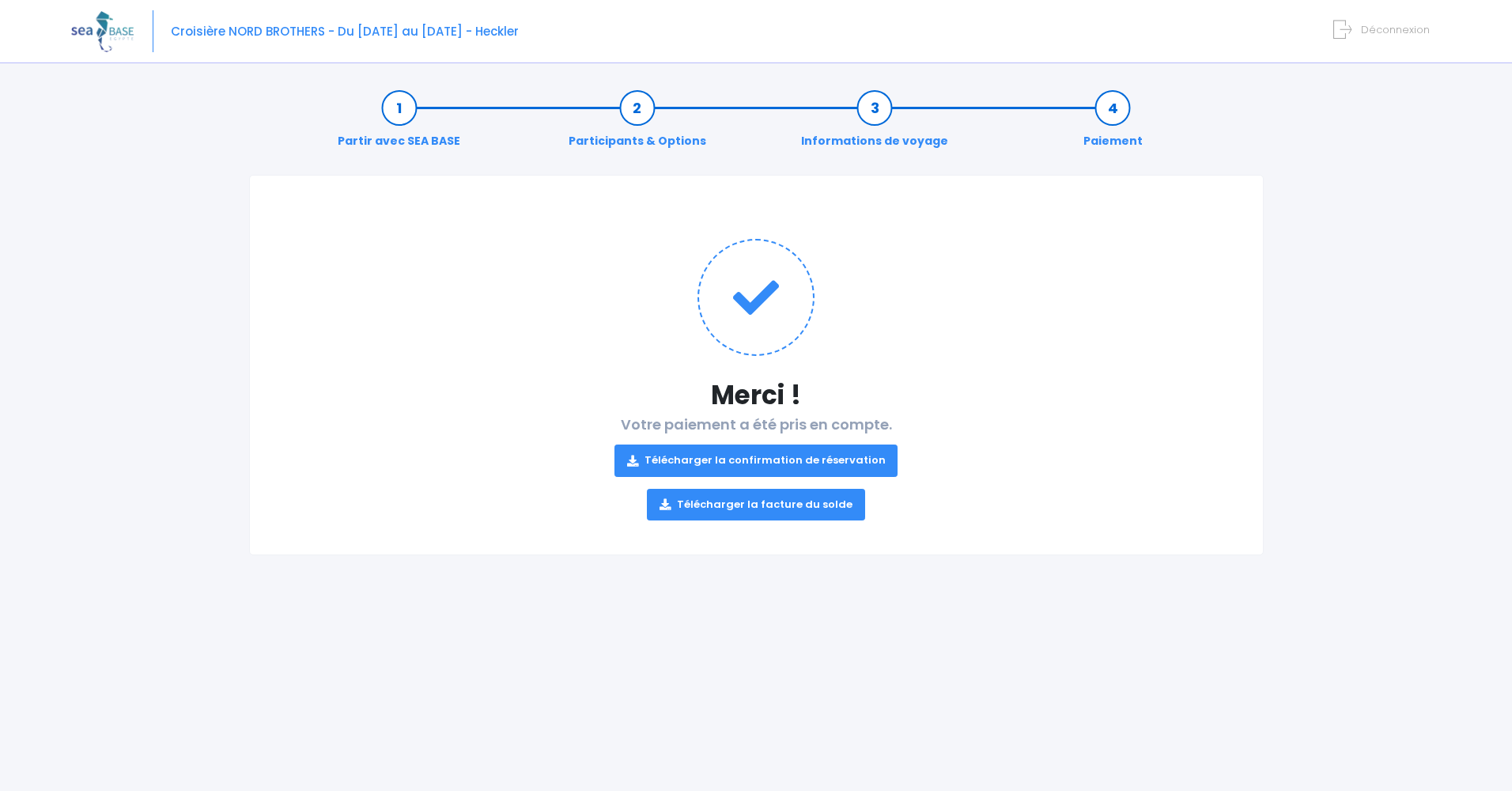
click at [745, 455] on link "Télécharger la confirmation de réservation" at bounding box center [756, 461] width 284 height 32
click at [752, 501] on link "Télécharger la facture du solde" at bounding box center [756, 505] width 219 height 32
